Goal: Information Seeking & Learning: Stay updated

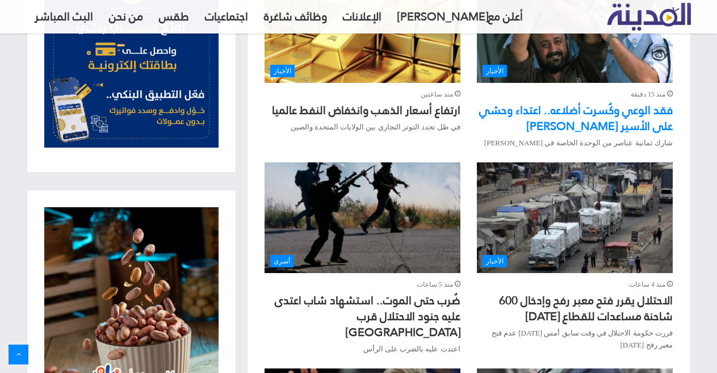
scroll to position [511, 0]
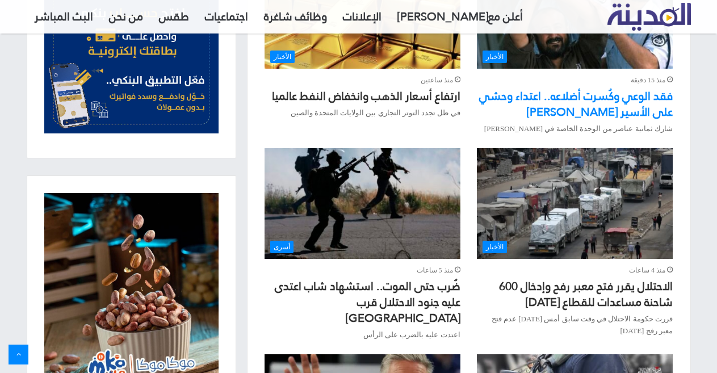
click at [607, 99] on link "فقد الوعي وكُسرت أضلاعه.. اعتداء وحشي على الأسير مروان البرغوثي" at bounding box center [576, 103] width 194 height 37
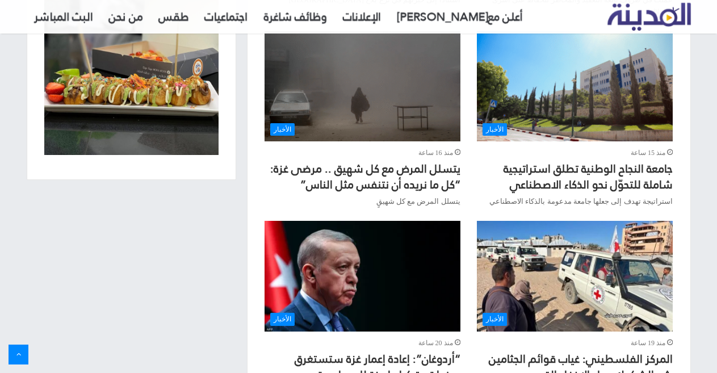
scroll to position [852, 0]
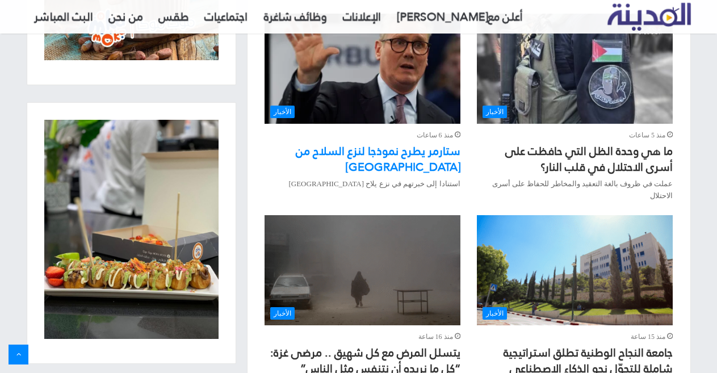
click at [370, 140] on link "ستارمر يطرح نموذجا لنزع السلاح من [GEOGRAPHIC_DATA]" at bounding box center [378, 158] width 165 height 37
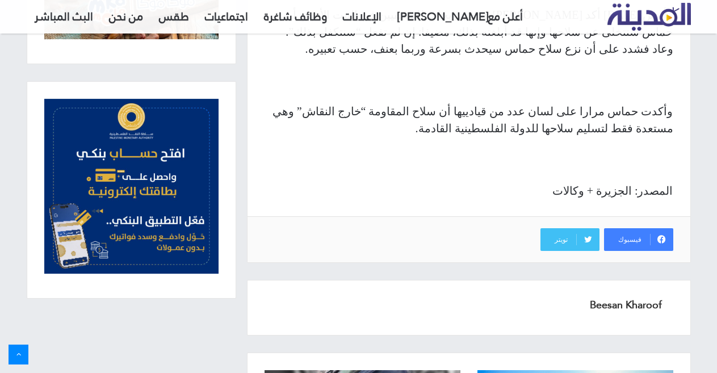
scroll to position [1831, 0]
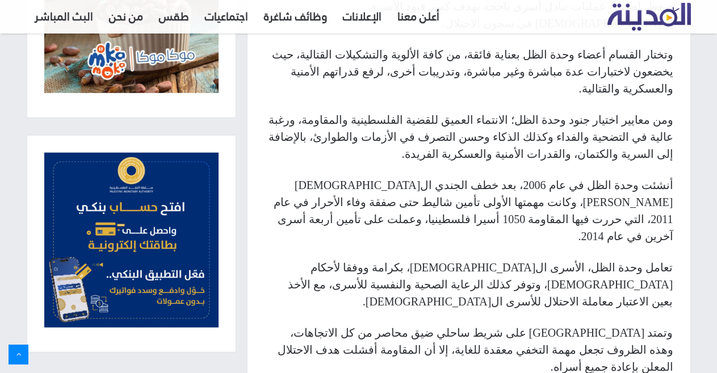
scroll to position [965, 0]
